Goal: Information Seeking & Learning: Find specific page/section

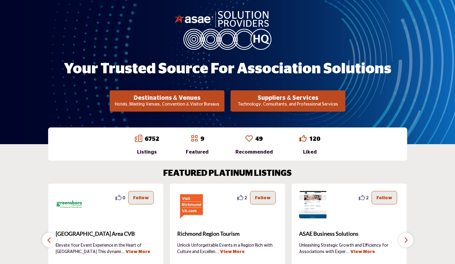
scroll to position [139, 0]
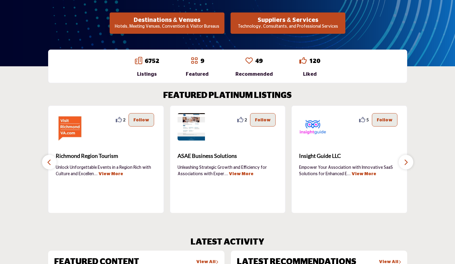
click at [256, 60] on link "49" at bounding box center [258, 61] width 7 height 6
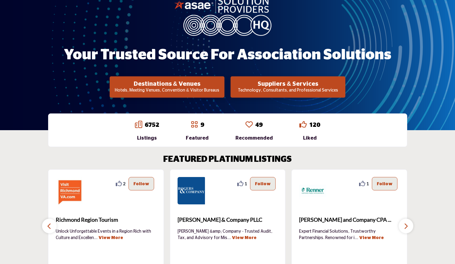
scroll to position [13, 0]
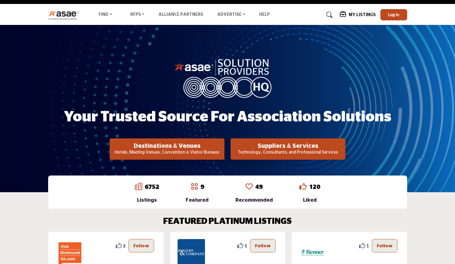
click at [152, 189] on link "6752" at bounding box center [152, 187] width 15 height 6
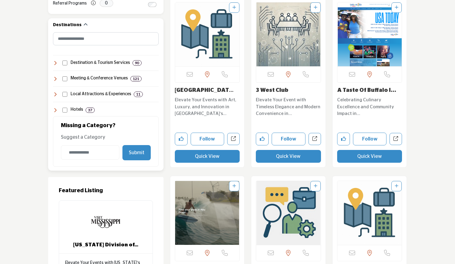
scroll to position [388, 0]
click at [86, 152] on input "Category Name" at bounding box center [90, 153] width 58 height 14
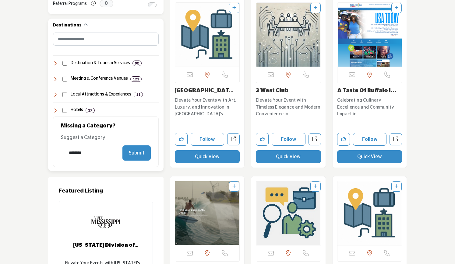
type input "********"
click at [128, 154] on button "Submit" at bounding box center [136, 152] width 28 height 15
click at [138, 154] on button "Submit" at bounding box center [136, 152] width 28 height 15
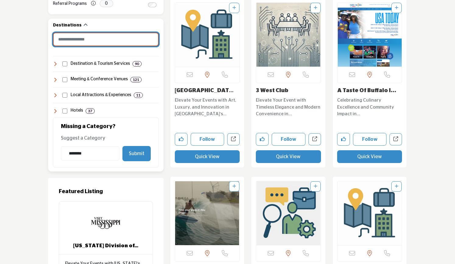
click at [119, 44] on input "Search Category" at bounding box center [106, 40] width 106 height 14
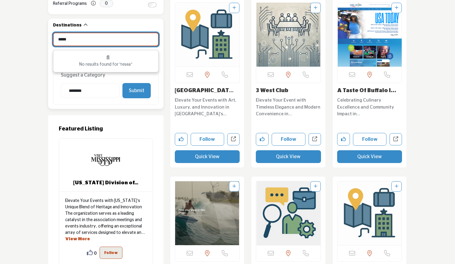
type input "******"
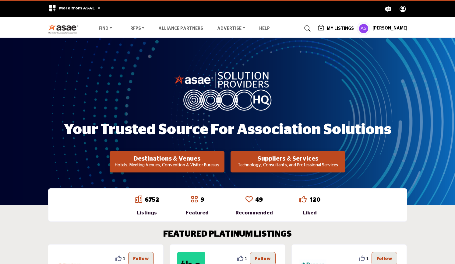
click at [144, 205] on div "6752 Listings" at bounding box center [147, 205] width 24 height 21
click at [153, 205] on div "6752 Listings" at bounding box center [147, 205] width 24 height 21
click at [137, 199] on div "6752 Listings 9 49" at bounding box center [228, 204] width 322 height 19
click at [142, 201] on icon at bounding box center [138, 199] width 7 height 7
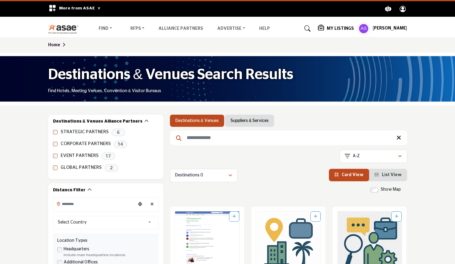
scroll to position [68, 0]
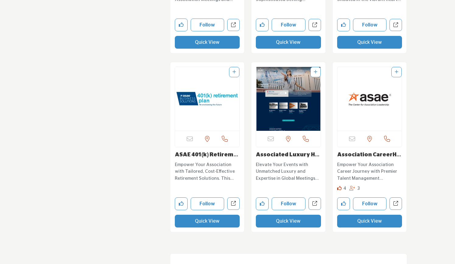
scroll to position [2826, 0]
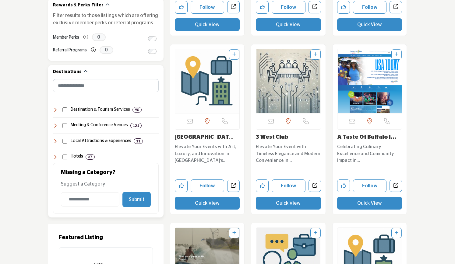
scroll to position [370, 0]
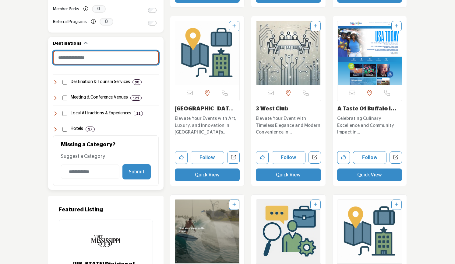
click at [87, 51] on input "Search Category" at bounding box center [106, 58] width 106 height 14
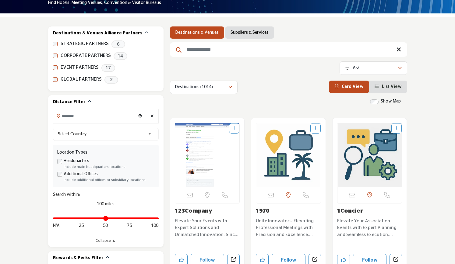
scroll to position [0, 0]
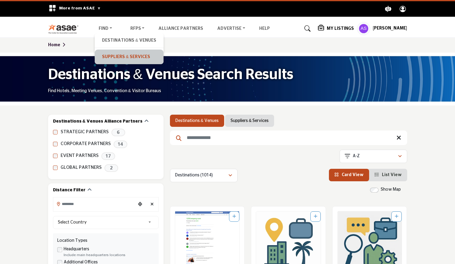
type input "********"
click at [113, 53] on link "Suppliers & Services" at bounding box center [129, 57] width 62 height 9
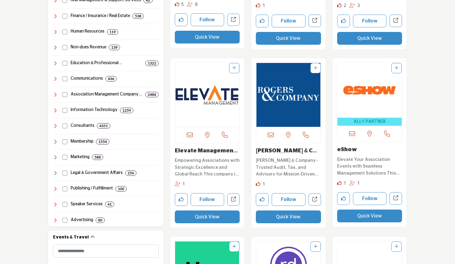
scroll to position [328, 0]
click at [54, 32] on icon at bounding box center [55, 32] width 5 height 5
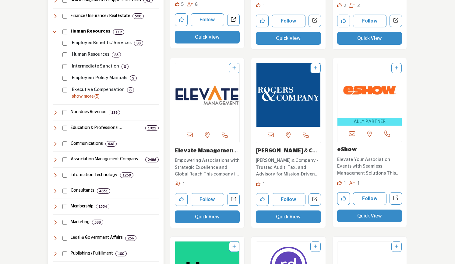
click at [54, 32] on icon at bounding box center [55, 32] width 5 height 5
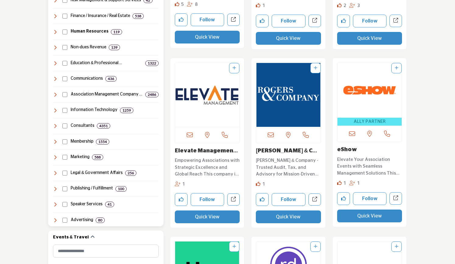
click at [55, 188] on icon at bounding box center [55, 189] width 5 height 5
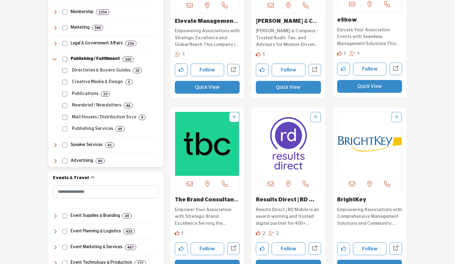
scroll to position [457, 0]
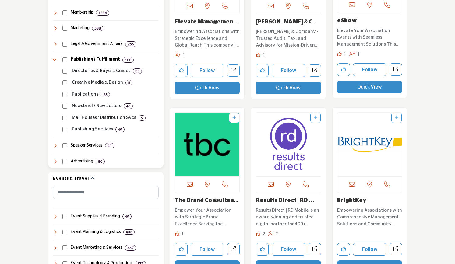
click at [53, 149] on div "Speaker Services 41" at bounding box center [106, 143] width 106 height 11
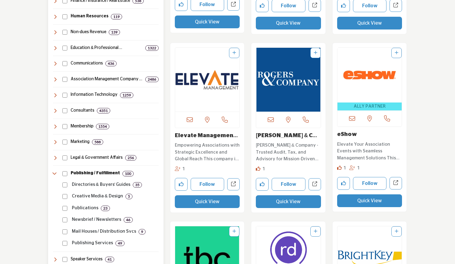
click at [55, 171] on icon at bounding box center [55, 173] width 5 height 5
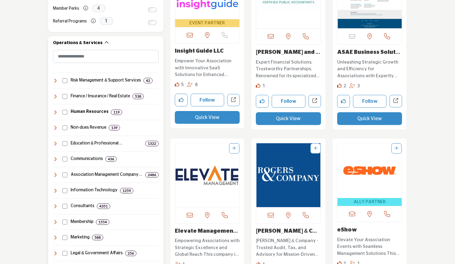
scroll to position [245, 0]
